Goal: Task Accomplishment & Management: Use online tool/utility

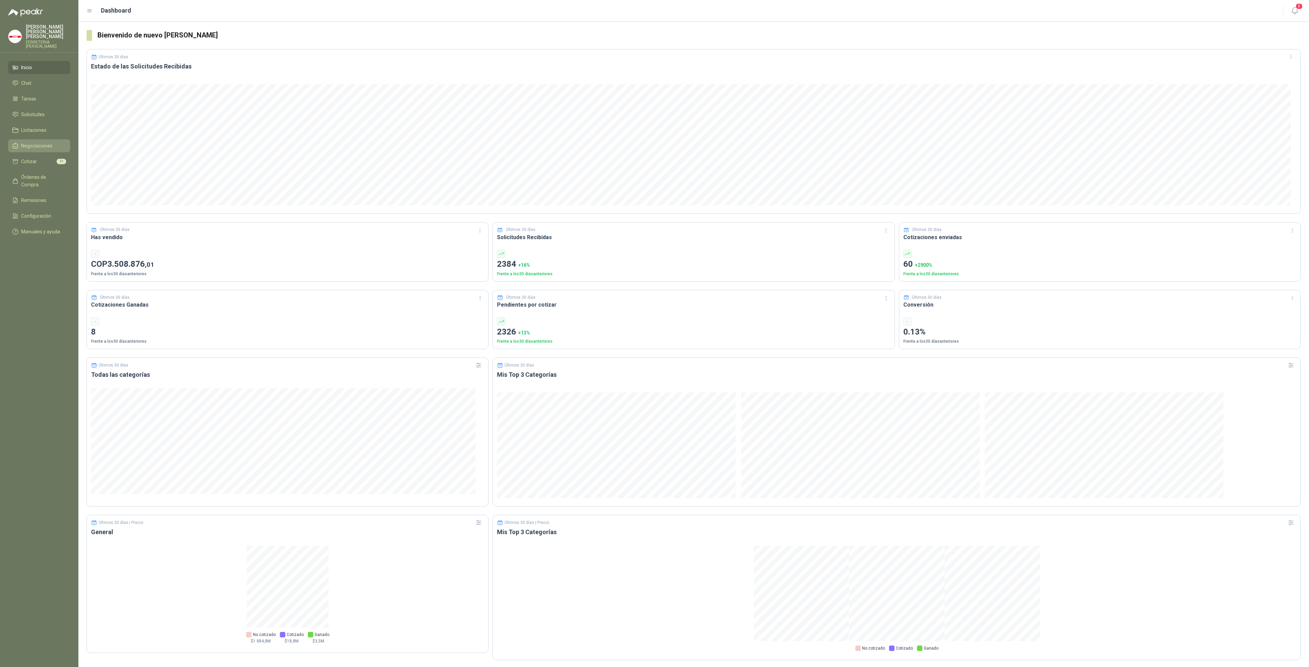
click at [39, 142] on span "Negociaciones" at bounding box center [36, 145] width 31 height 7
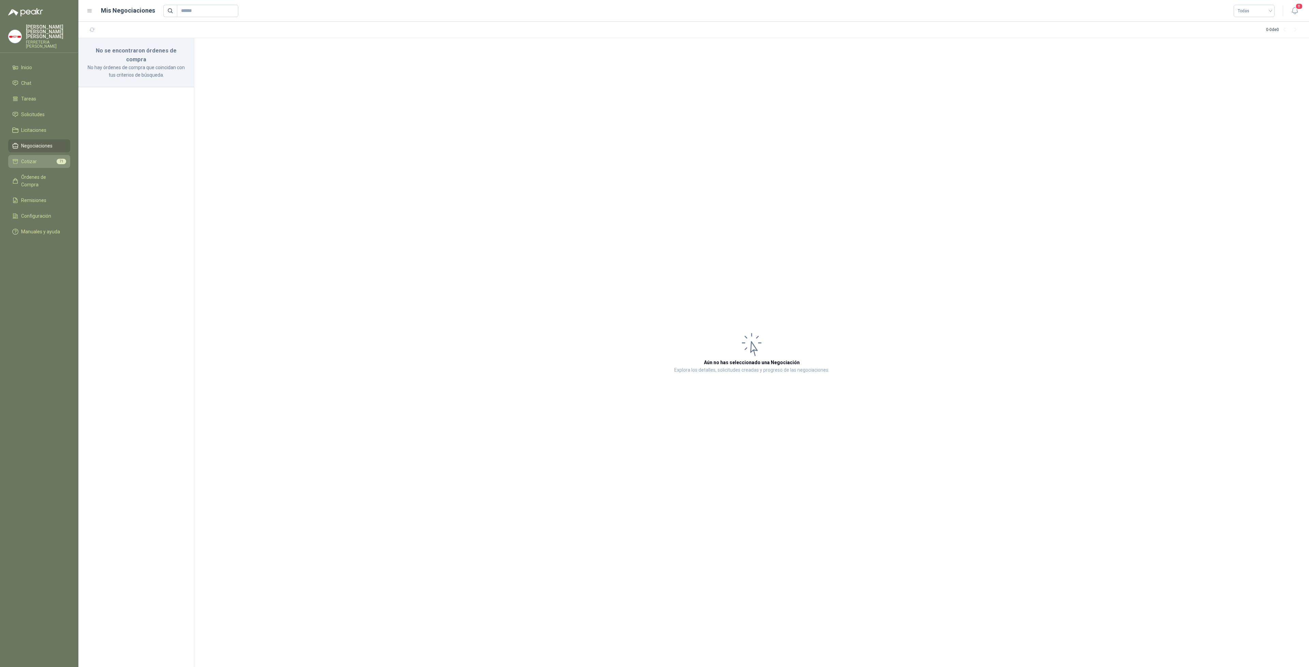
click at [40, 158] on li "Cotizar 71" at bounding box center [39, 161] width 54 height 7
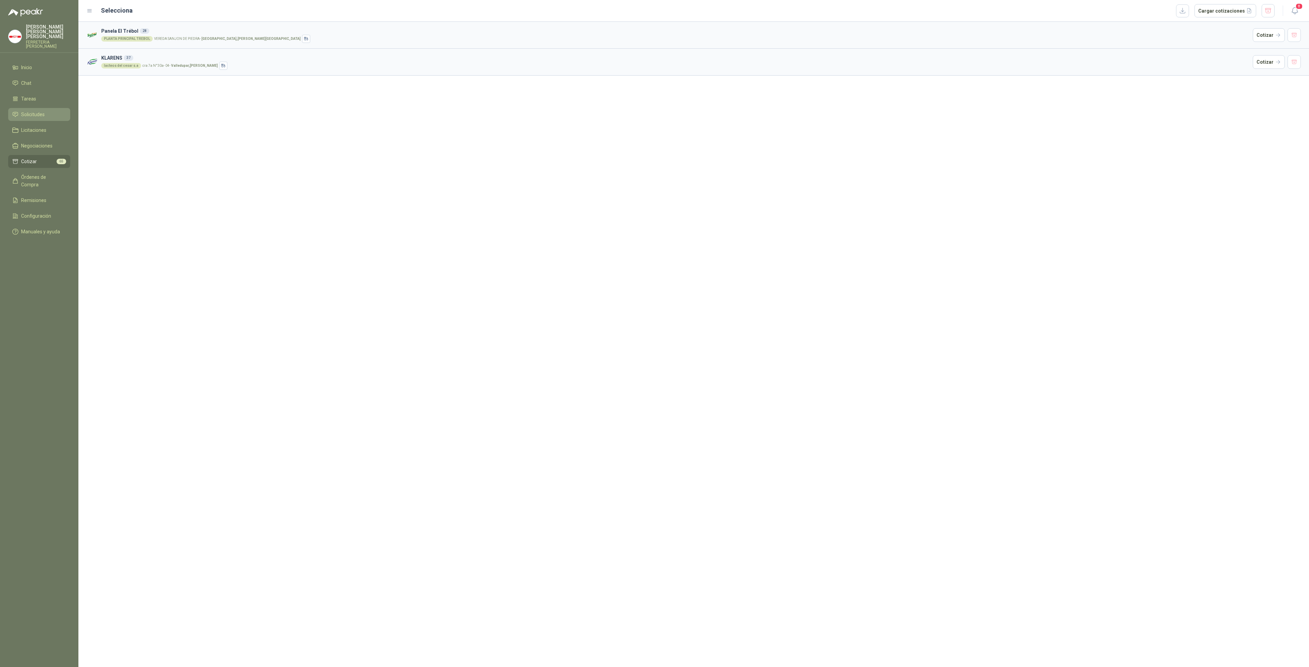
click at [36, 111] on span "Solicitudes" at bounding box center [33, 114] width 24 height 7
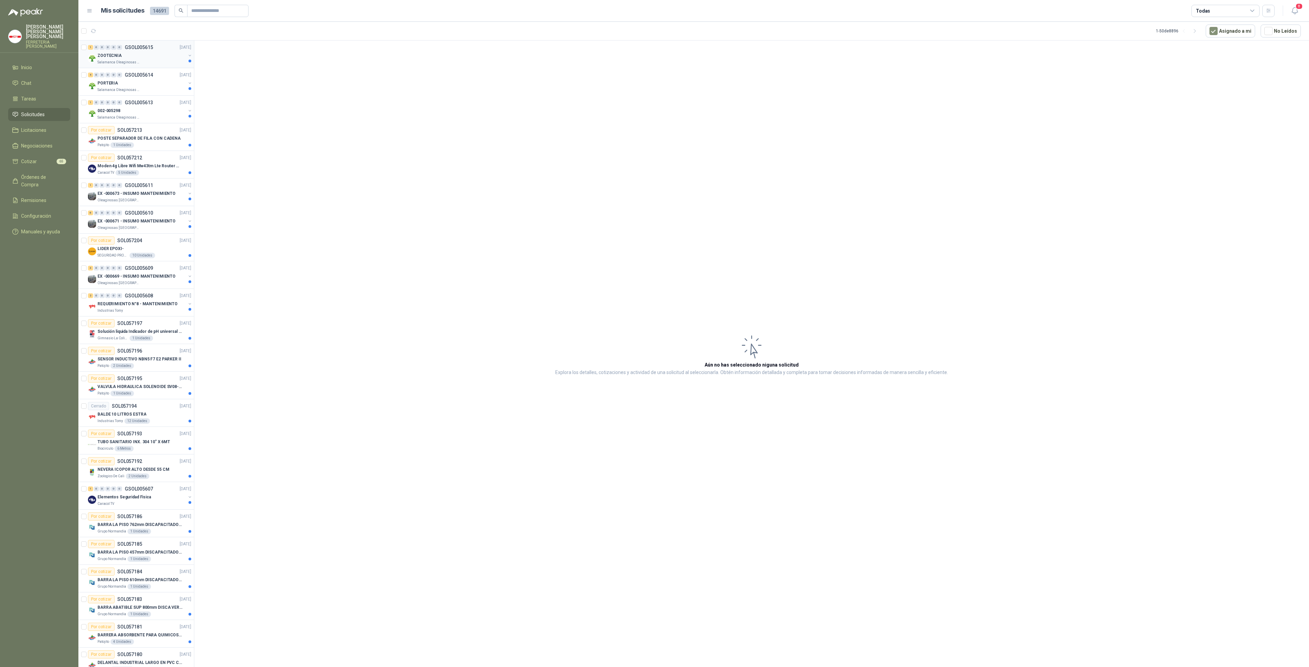
click at [131, 63] on p "Salamanca Oleaginosas SAS" at bounding box center [118, 62] width 43 height 5
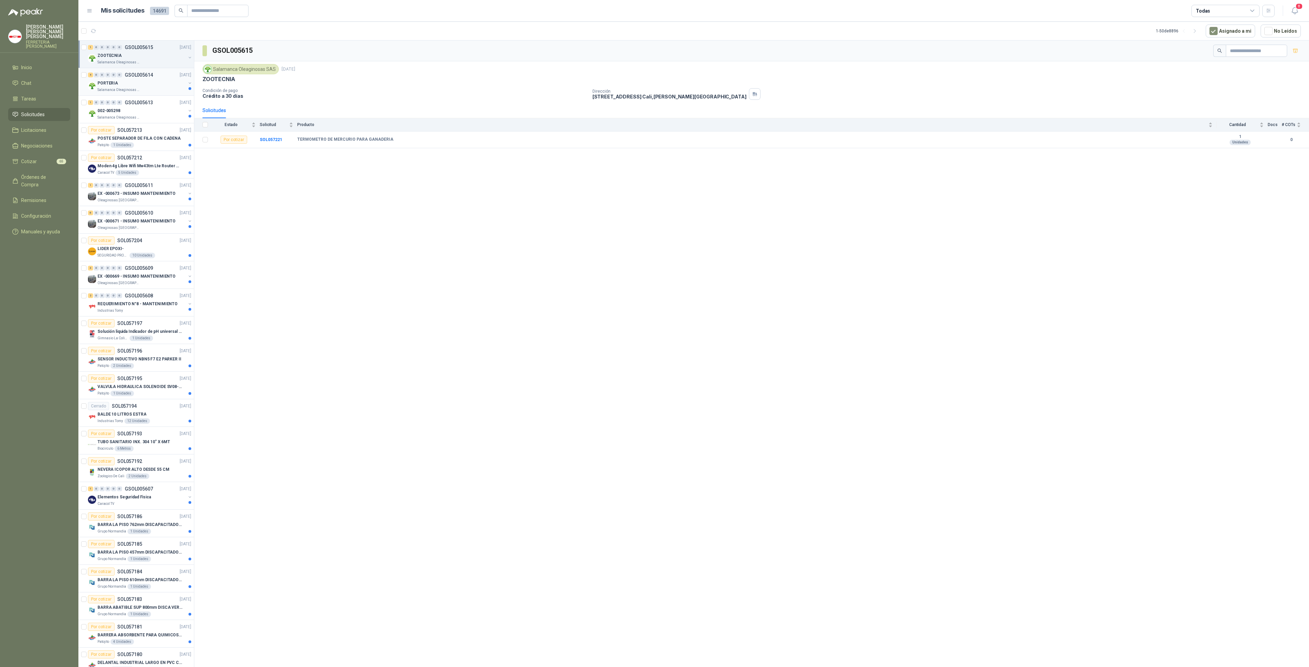
click at [105, 82] on p "PORTERIA" at bounding box center [107, 83] width 20 height 6
click at [140, 112] on div "002-005298" at bounding box center [141, 111] width 88 height 8
click at [134, 195] on p "EX -000673 - INSUMO MANTENIMIENTO" at bounding box center [136, 193] width 78 height 6
click at [132, 219] on p "EX -000671 - INSUMO MANTENIMIENTO" at bounding box center [136, 221] width 78 height 6
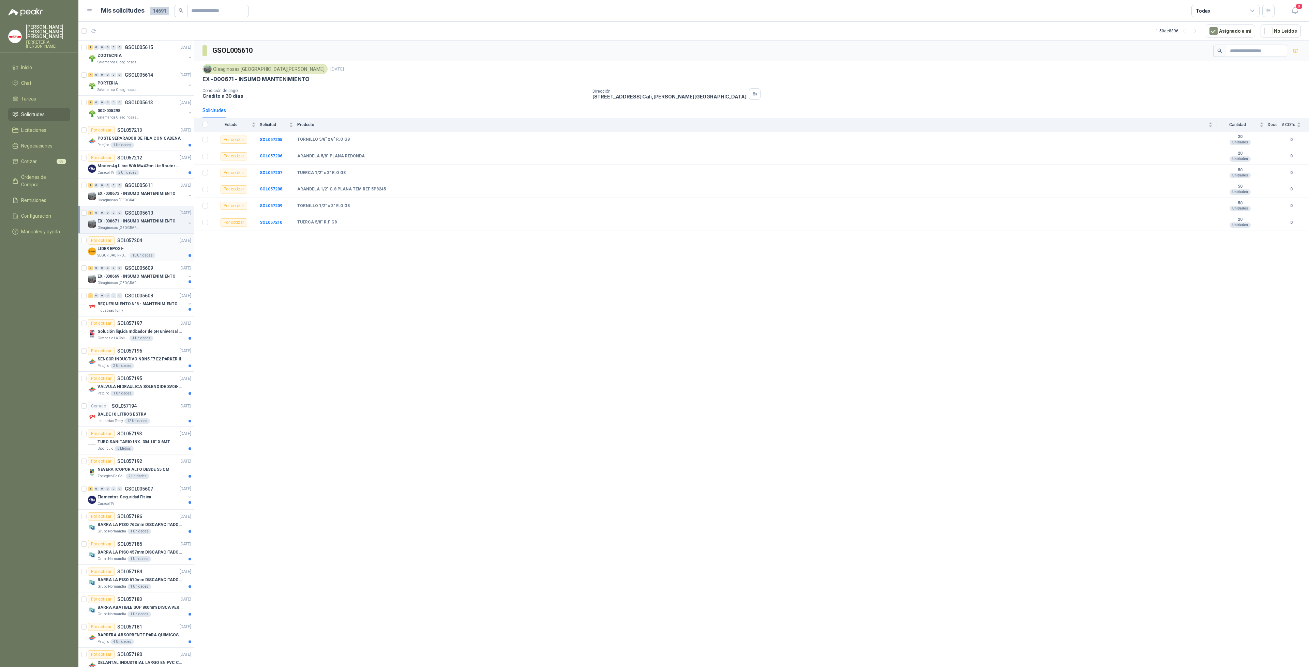
click at [154, 239] on div "Por cotizar SOL057204 [DATE]" at bounding box center [139, 240] width 103 height 8
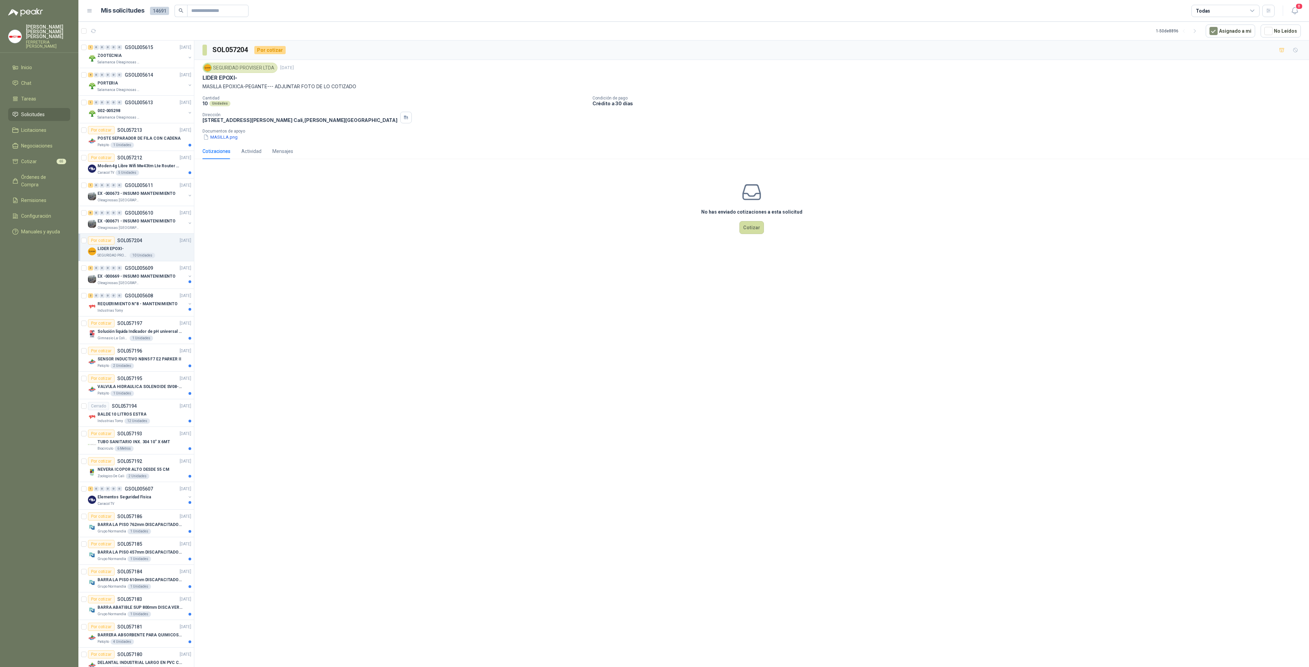
click at [115, 249] on p "LIDER EPOXI-" at bounding box center [110, 249] width 26 height 6
click at [122, 296] on div "0" at bounding box center [119, 295] width 5 height 5
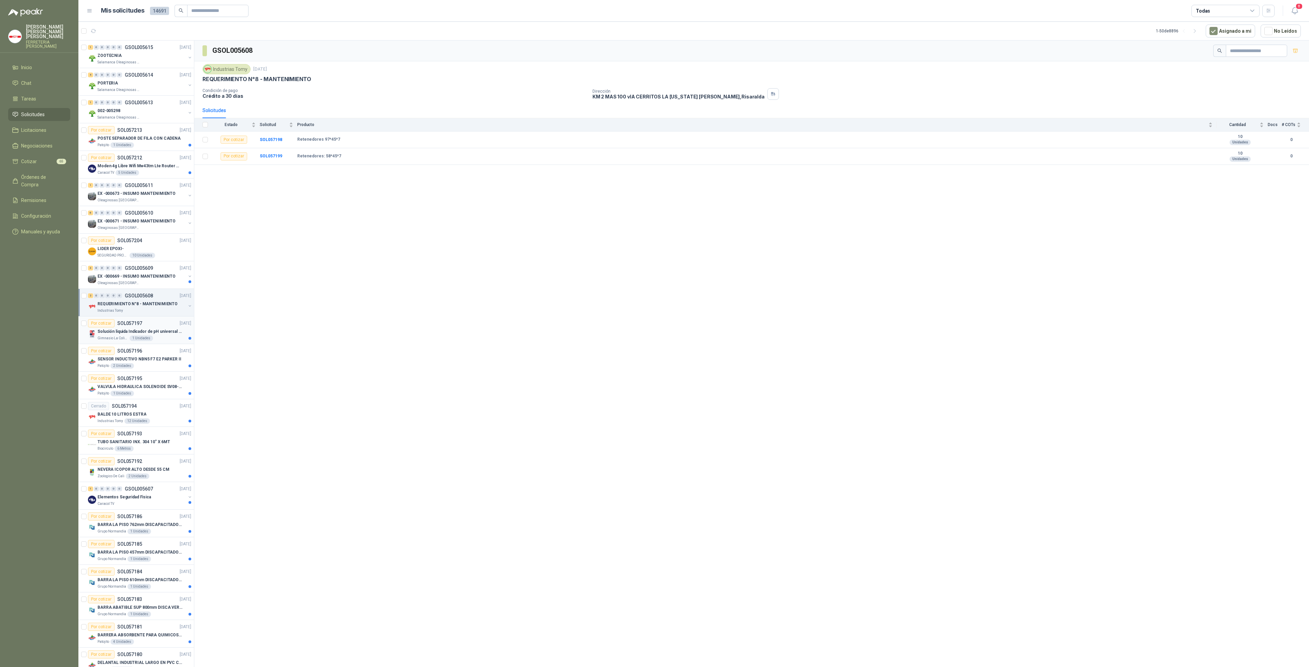
click at [147, 336] on div "1 Unidades" at bounding box center [141, 338] width 24 height 5
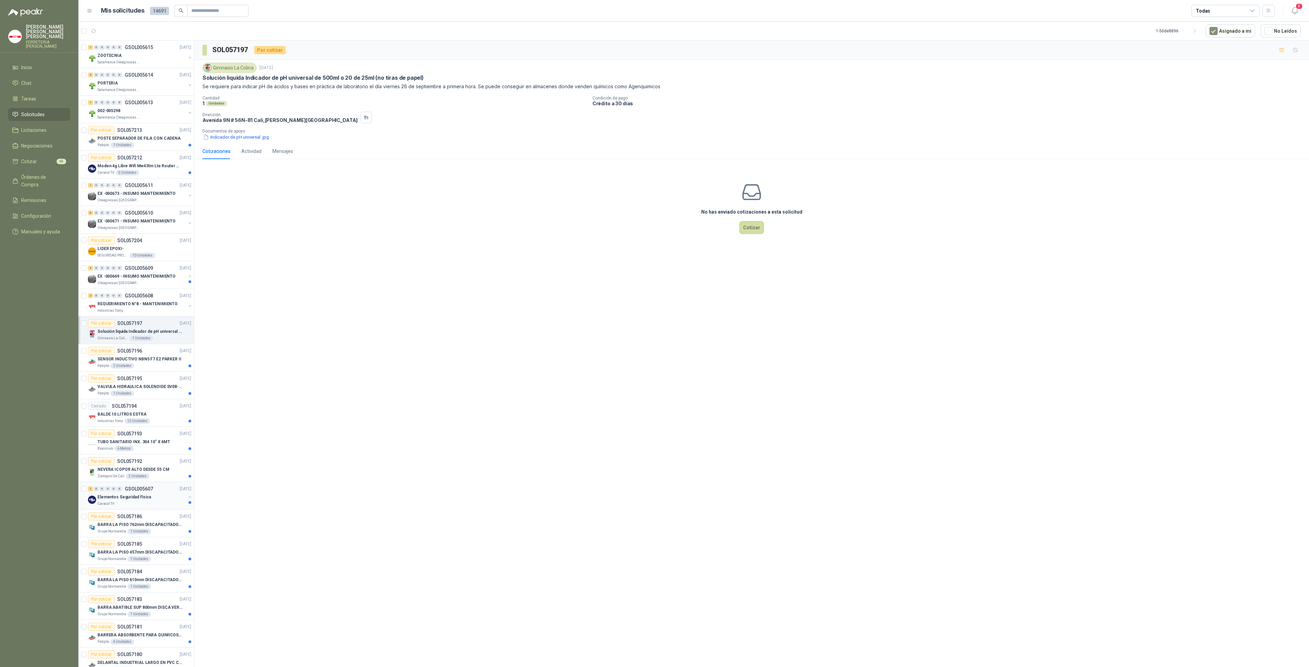
click at [139, 494] on p "Elementos Seguridad Fisica" at bounding box center [124, 497] width 54 height 6
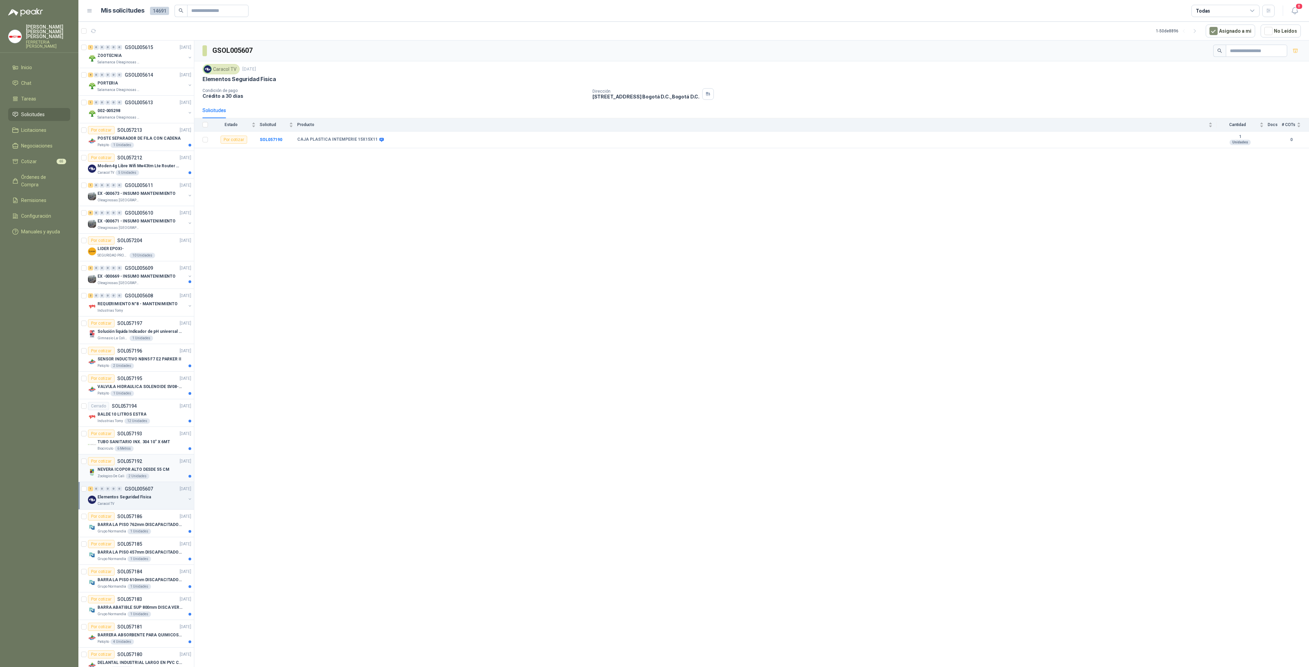
scroll to position [239, 0]
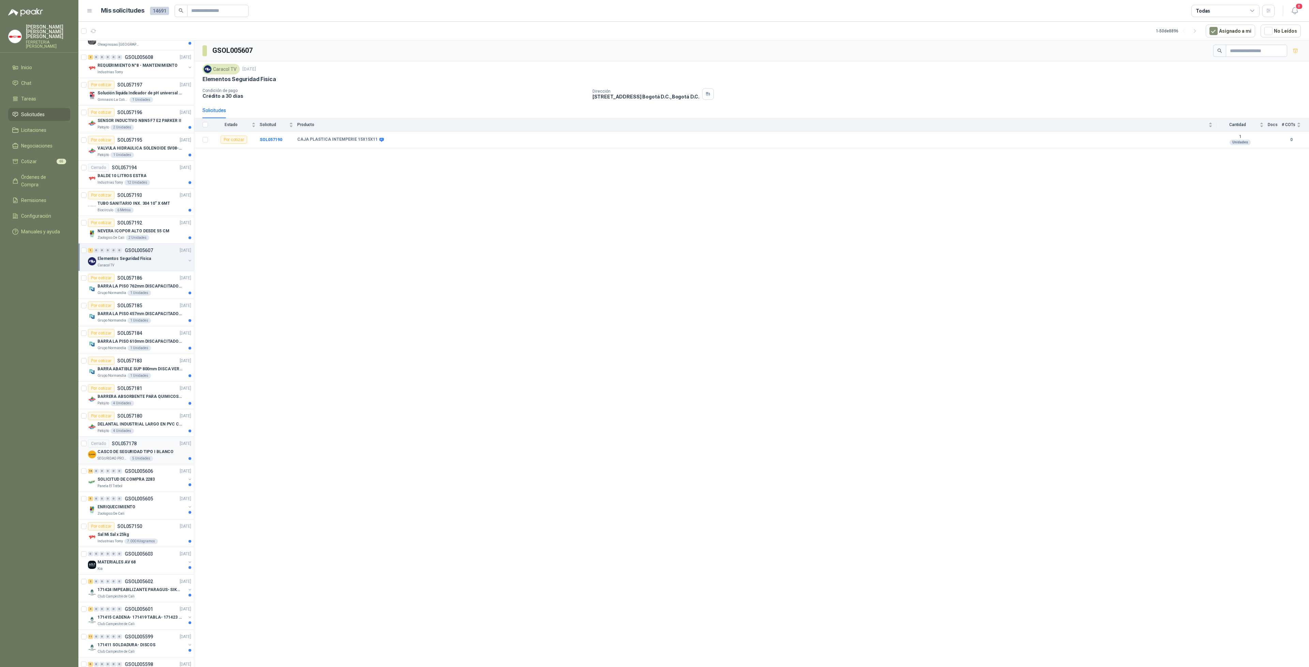
click at [163, 457] on div "SEGURIDAD PROVISER LTDA 5 Unidades" at bounding box center [144, 458] width 94 height 5
